Goal: Find specific page/section: Find specific page/section

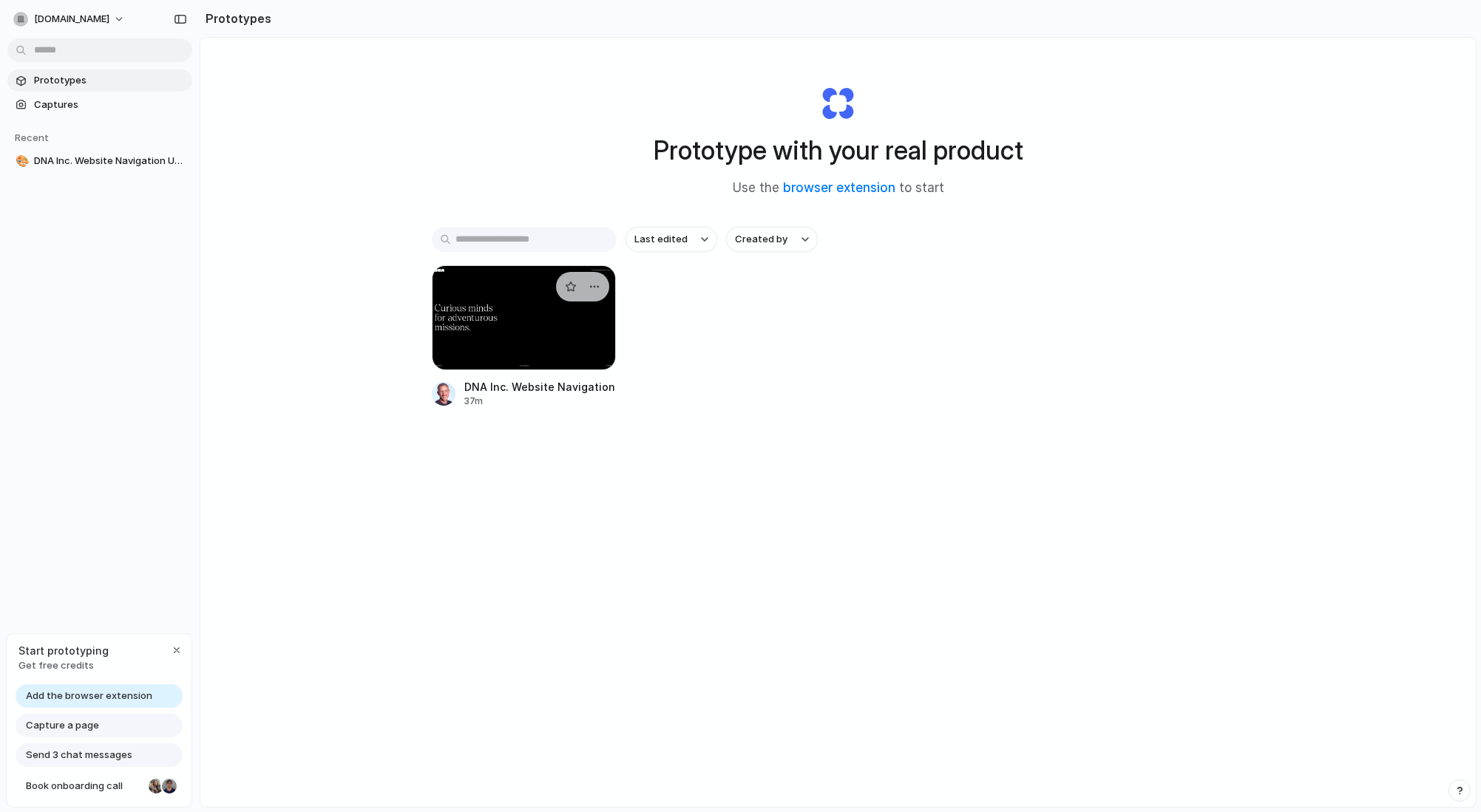
click at [519, 385] on div "DNA Inc. Website Navigation Update" at bounding box center [540, 387] width 152 height 16
